Goal: Ask a question

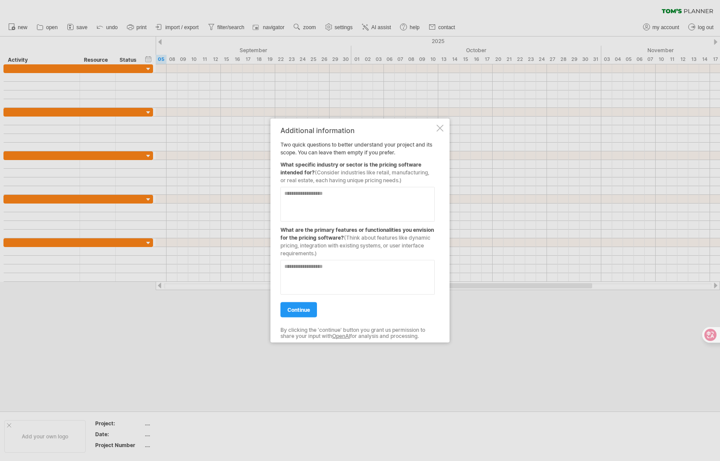
drag, startPoint x: 281, startPoint y: 144, endPoint x: 408, endPoint y: 163, distance: 127.8
click at [408, 163] on div "Additional information Two quick questions to better understand your project an…" at bounding box center [357, 230] width 154 height 208
click at [415, 171] on span "(Consider industries like retail, manufacturing, or real estate, each having un…" at bounding box center [354, 176] width 149 height 14
drag, startPoint x: 408, startPoint y: 164, endPoint x: 349, endPoint y: 153, distance: 59.2
click at [350, 153] on div "Additional information Two quick questions to better understand your project an…" at bounding box center [357, 230] width 154 height 208
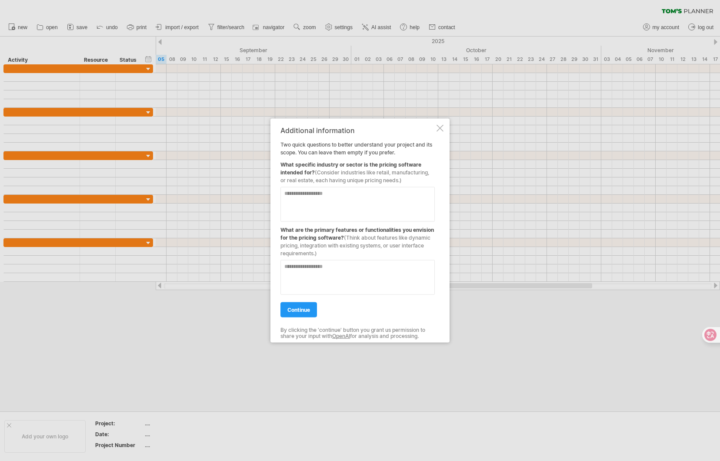
click at [300, 138] on div "Additional information Two quick questions to better understand your project an…" at bounding box center [357, 230] width 154 height 208
drag, startPoint x: 299, startPoint y: 139, endPoint x: 295, endPoint y: 144, distance: 6.8
click at [299, 139] on div "Additional information Two quick questions to better understand your project an…" at bounding box center [357, 230] width 154 height 208
click at [293, 146] on div "Additional information Two quick questions to better understand your project an…" at bounding box center [357, 230] width 154 height 208
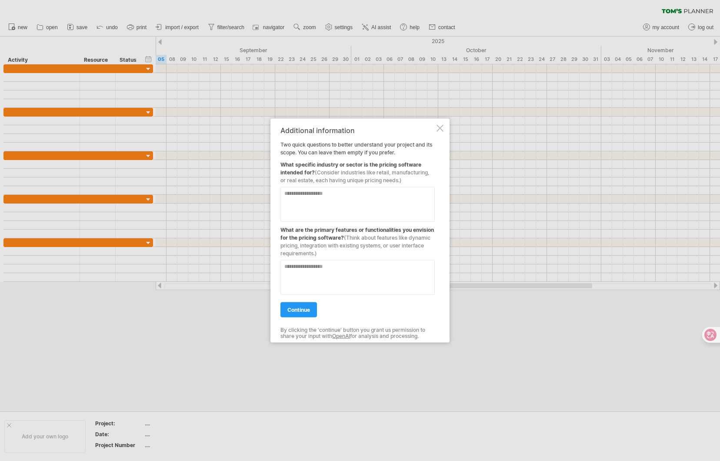
click at [335, 204] on textarea at bounding box center [357, 204] width 154 height 35
click at [436, 129] on div at bounding box center [439, 128] width 7 height 7
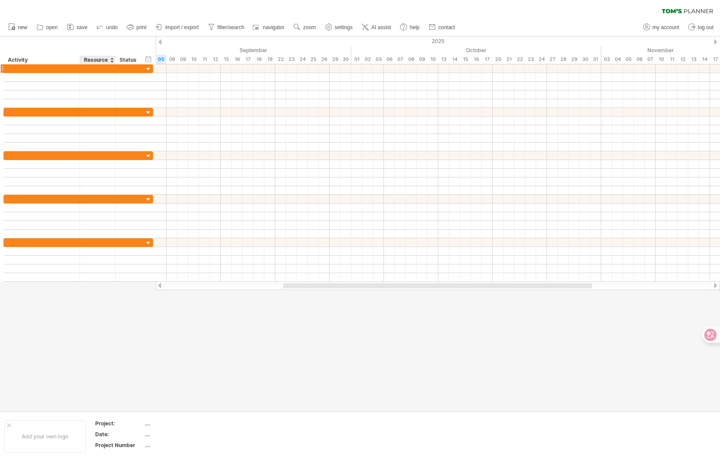
click at [111, 66] on div at bounding box center [98, 68] width 36 height 8
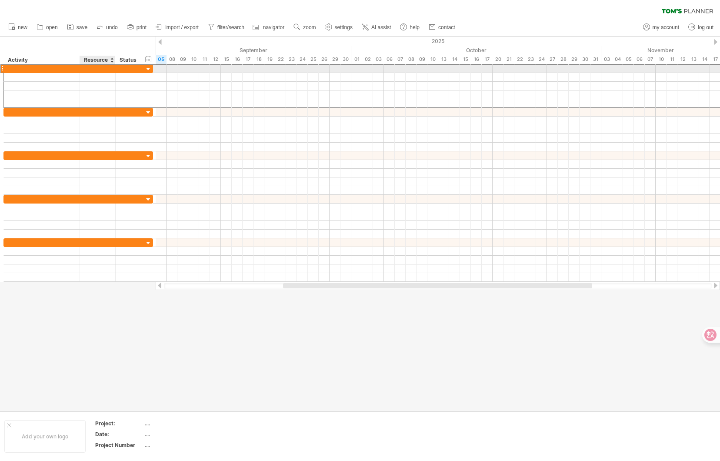
click at [111, 71] on div at bounding box center [98, 68] width 36 height 8
click at [137, 73] on div at bounding box center [129, 77] width 19 height 8
click at [144, 72] on div at bounding box center [148, 69] width 8 height 8
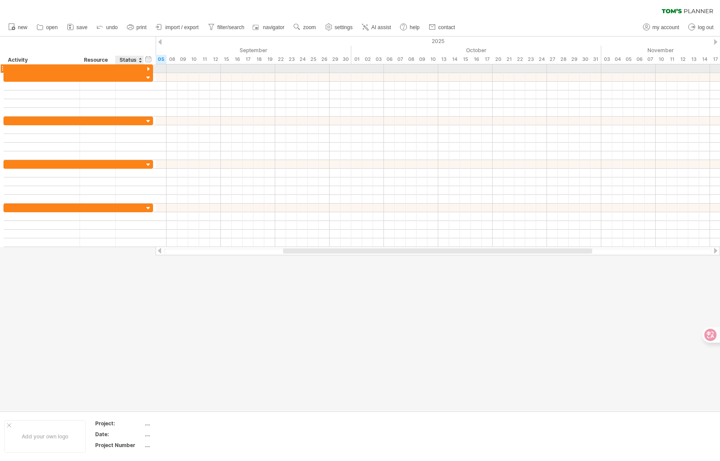
click at [147, 69] on div at bounding box center [148, 69] width 8 height 8
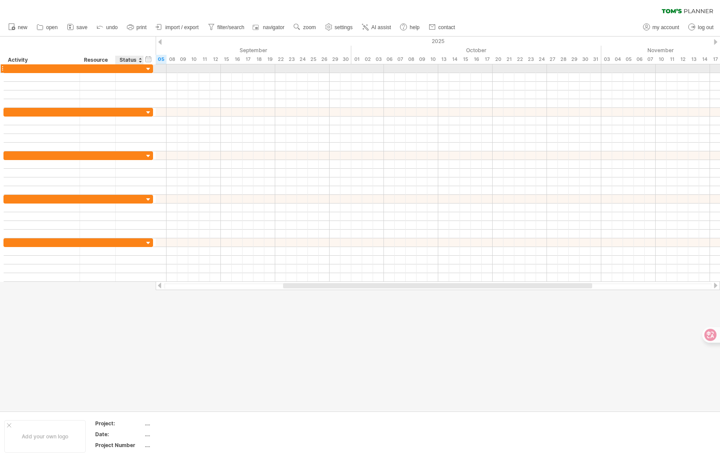
click at [146, 69] on div at bounding box center [148, 69] width 8 height 8
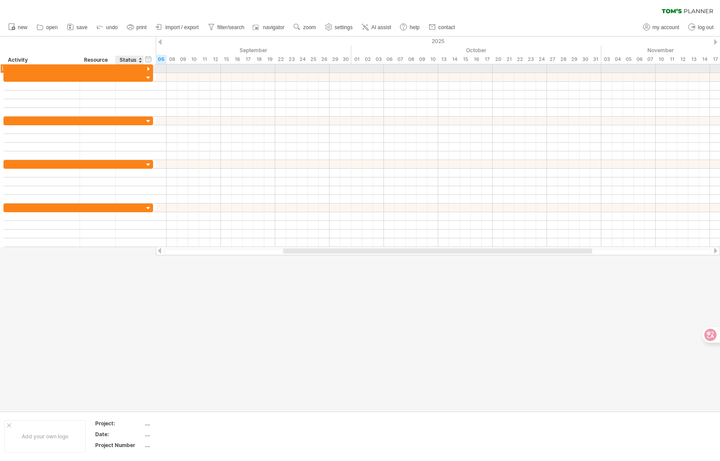
click at [149, 68] on div at bounding box center [148, 69] width 8 height 8
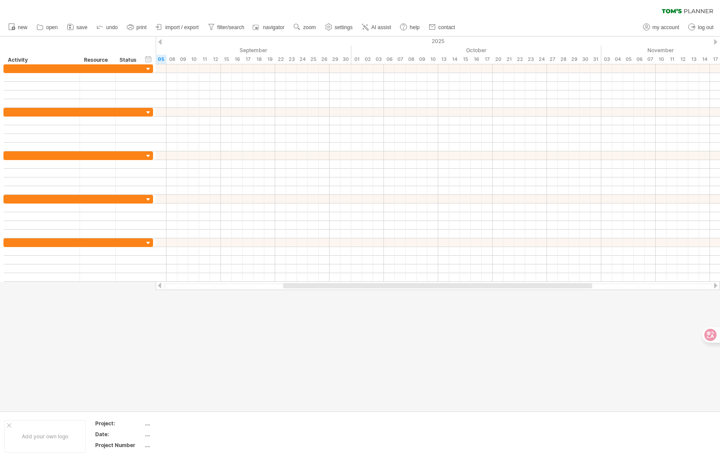
drag, startPoint x: 203, startPoint y: 288, endPoint x: 263, endPoint y: 289, distance: 60.0
click at [262, 289] on div at bounding box center [438, 285] width 564 height 9
drag, startPoint x: 292, startPoint y: 288, endPoint x: 275, endPoint y: 286, distance: 16.2
click at [269, 286] on div at bounding box center [438, 286] width 548 height 6
drag, startPoint x: 283, startPoint y: 287, endPoint x: 319, endPoint y: 287, distance: 35.6
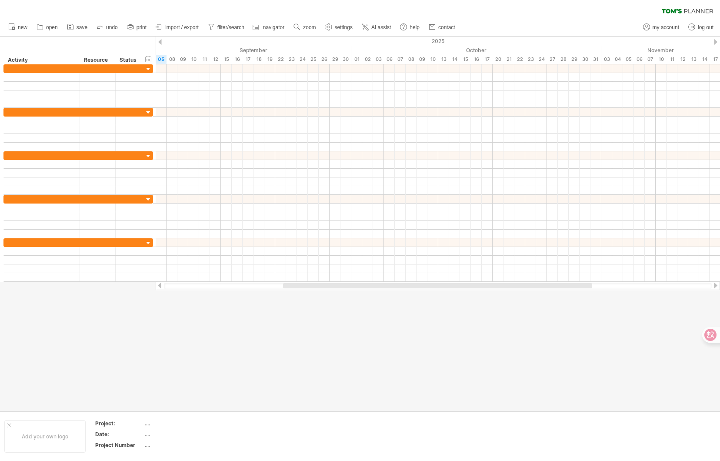
click at [318, 288] on div at bounding box center [438, 286] width 548 height 6
drag, startPoint x: 319, startPoint y: 287, endPoint x: 333, endPoint y: 285, distance: 14.9
click at [333, 285] on div at bounding box center [450, 285] width 309 height 5
drag, startPoint x: 333, startPoint y: 285, endPoint x: 146, endPoint y: 263, distance: 188.5
click at [136, 286] on div "Trying to reach [DOMAIN_NAME] Connected again... 0% clear filter new" at bounding box center [360, 230] width 720 height 461
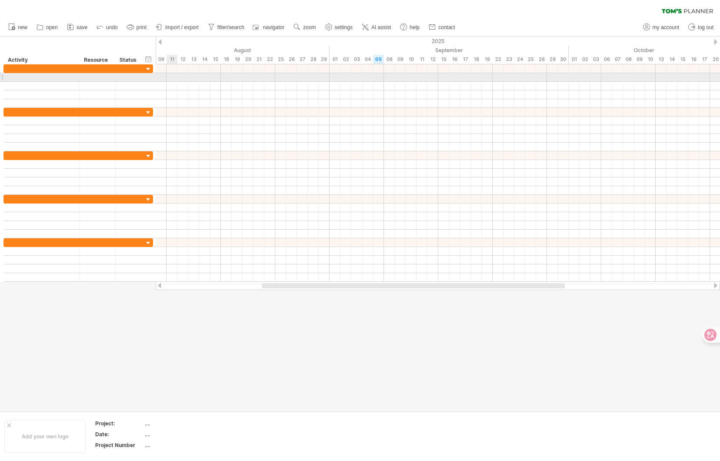
click at [170, 80] on div at bounding box center [438, 77] width 564 height 9
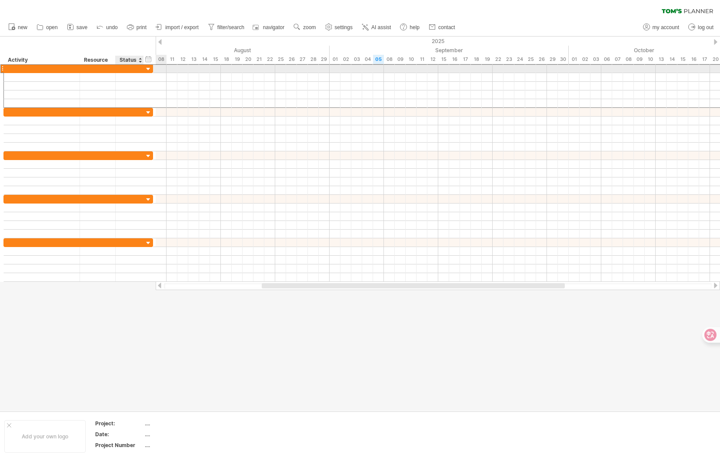
click at [143, 71] on div at bounding box center [130, 68] width 28 height 8
click at [145, 68] on div at bounding box center [148, 69] width 8 height 8
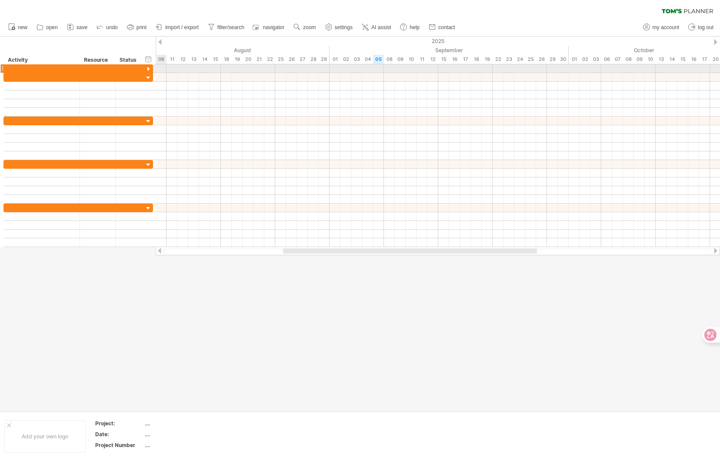
click at [3, 67] on div at bounding box center [1, 68] width 3 height 9
click at [3, 68] on div at bounding box center [1, 68] width 3 height 9
